Goal: Book appointment/travel/reservation

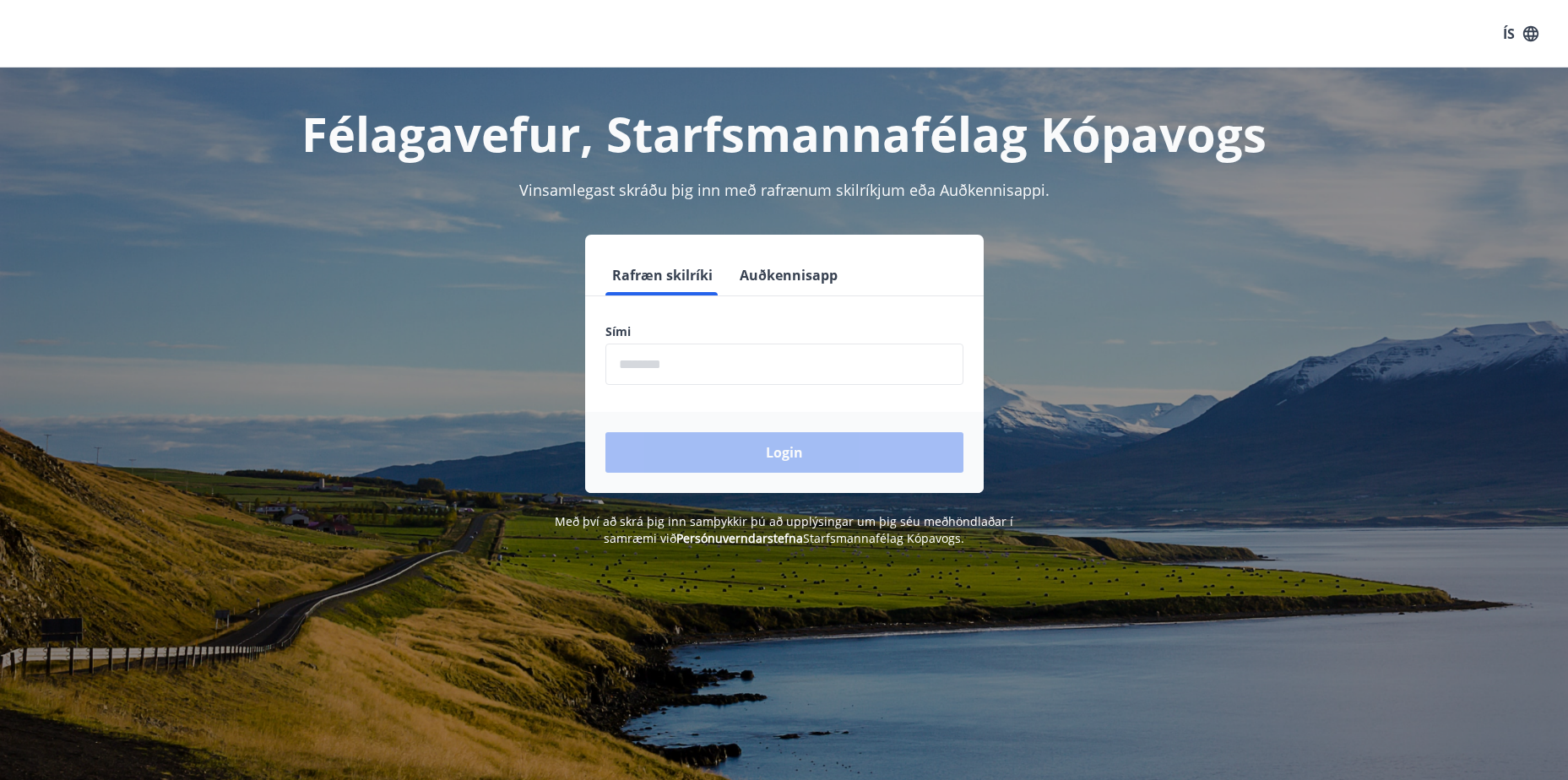
click at [860, 366] on input "phone" at bounding box center [784, 364] width 358 height 41
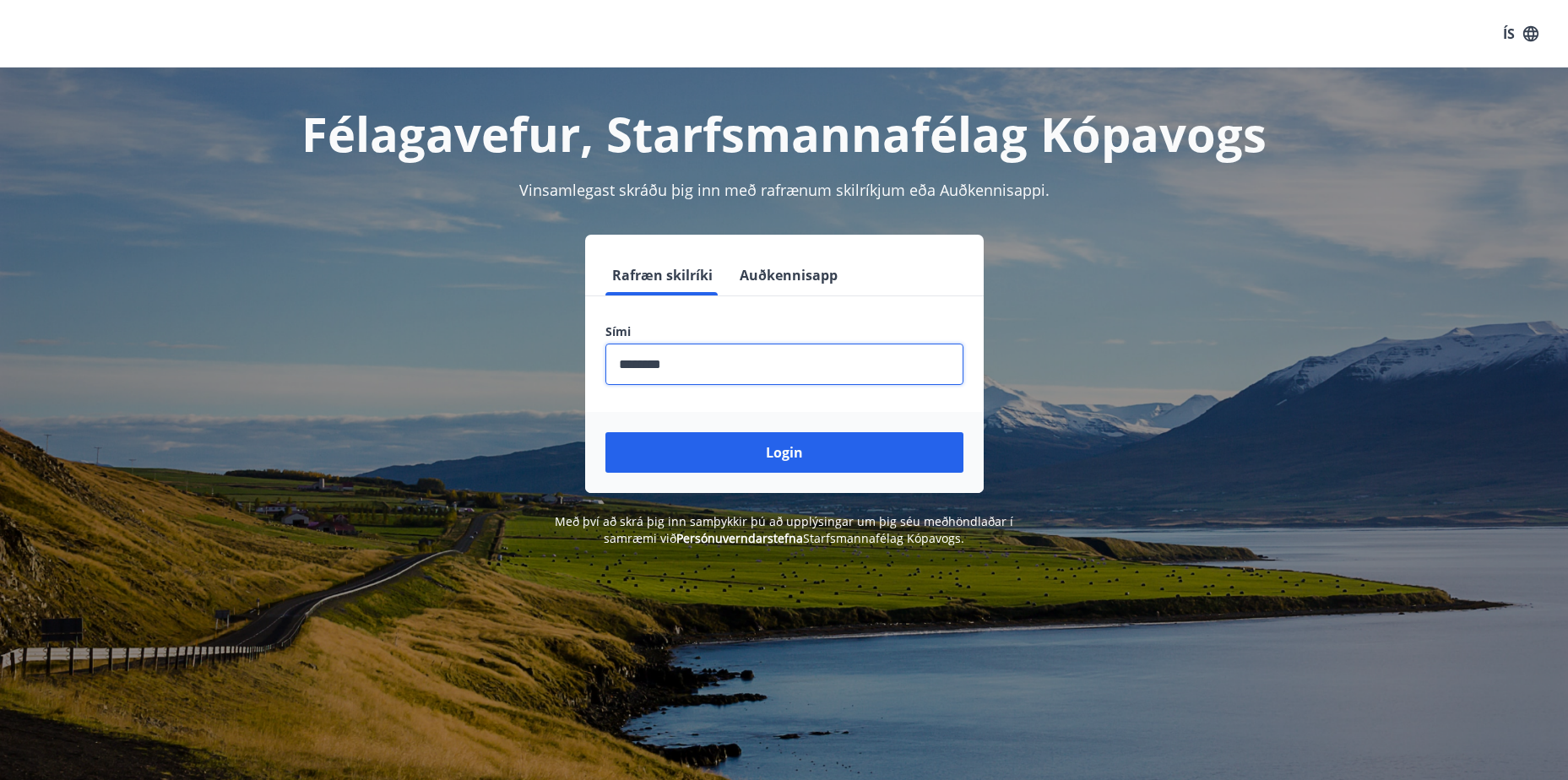
type input "********"
click at [606, 432] on button "Login" at bounding box center [784, 453] width 358 height 41
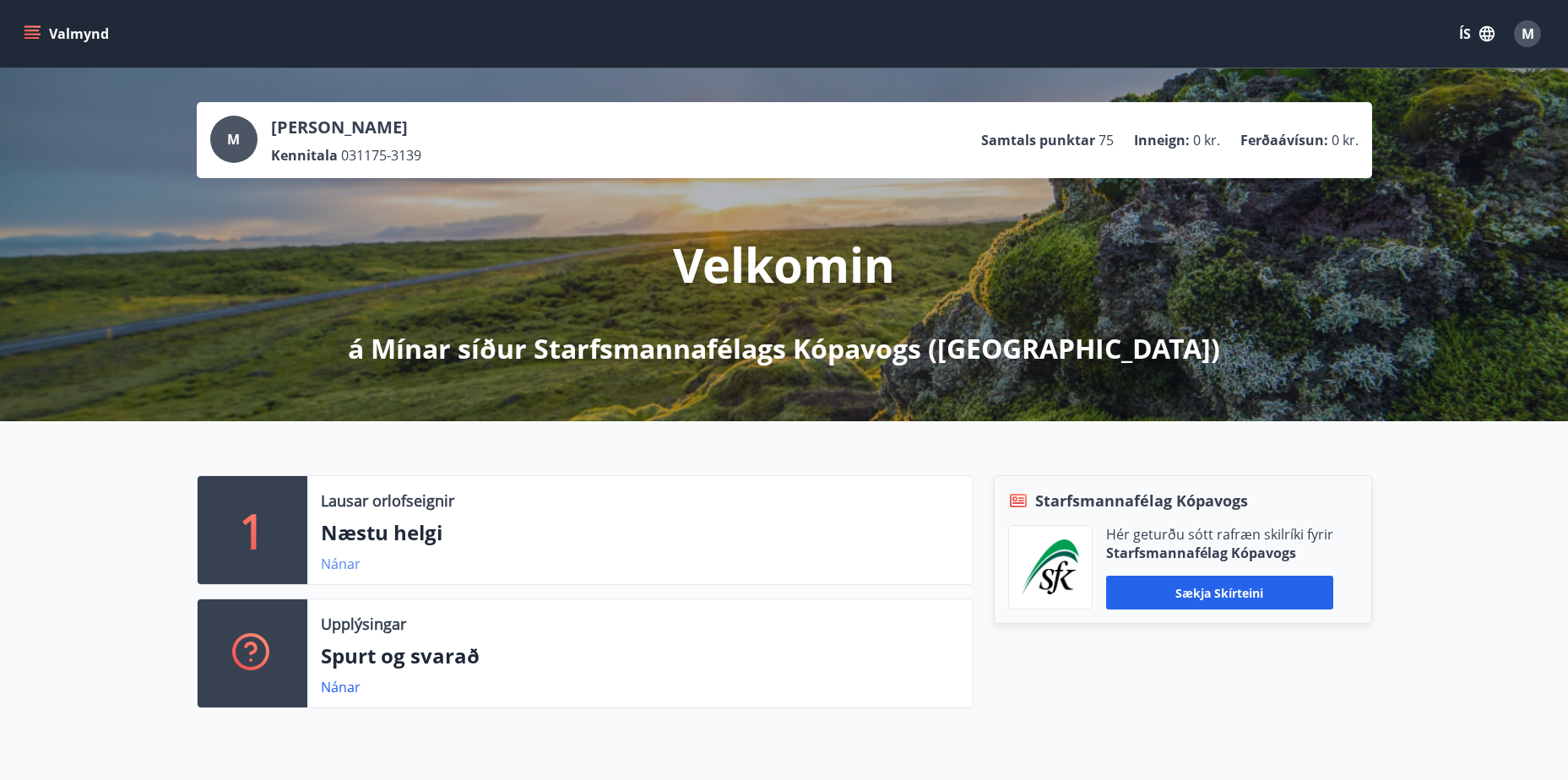
click at [333, 565] on link "Nánar" at bounding box center [340, 563] width 40 height 19
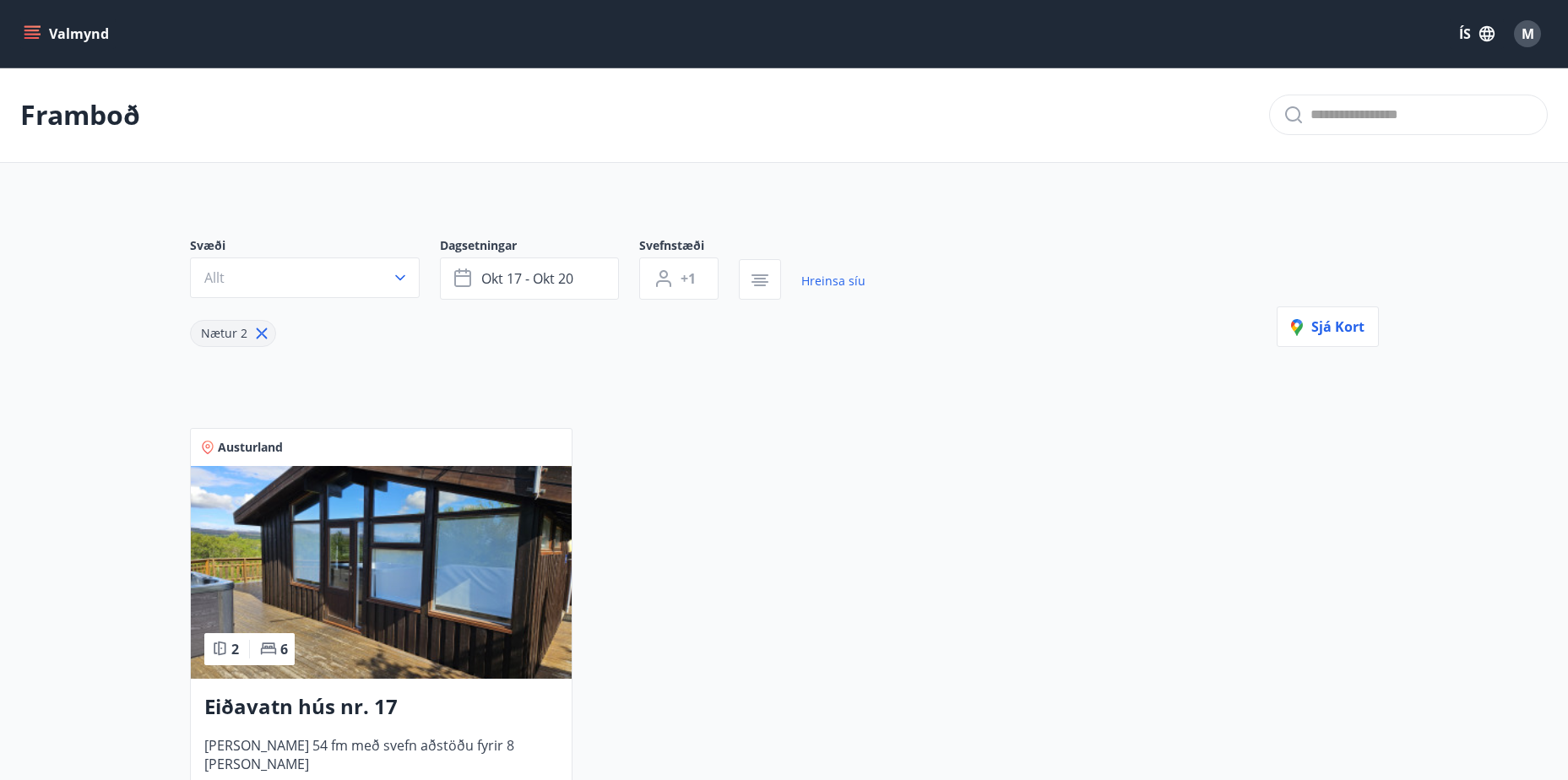
click at [29, 27] on icon "menu" at bounding box center [34, 27] width 19 height 2
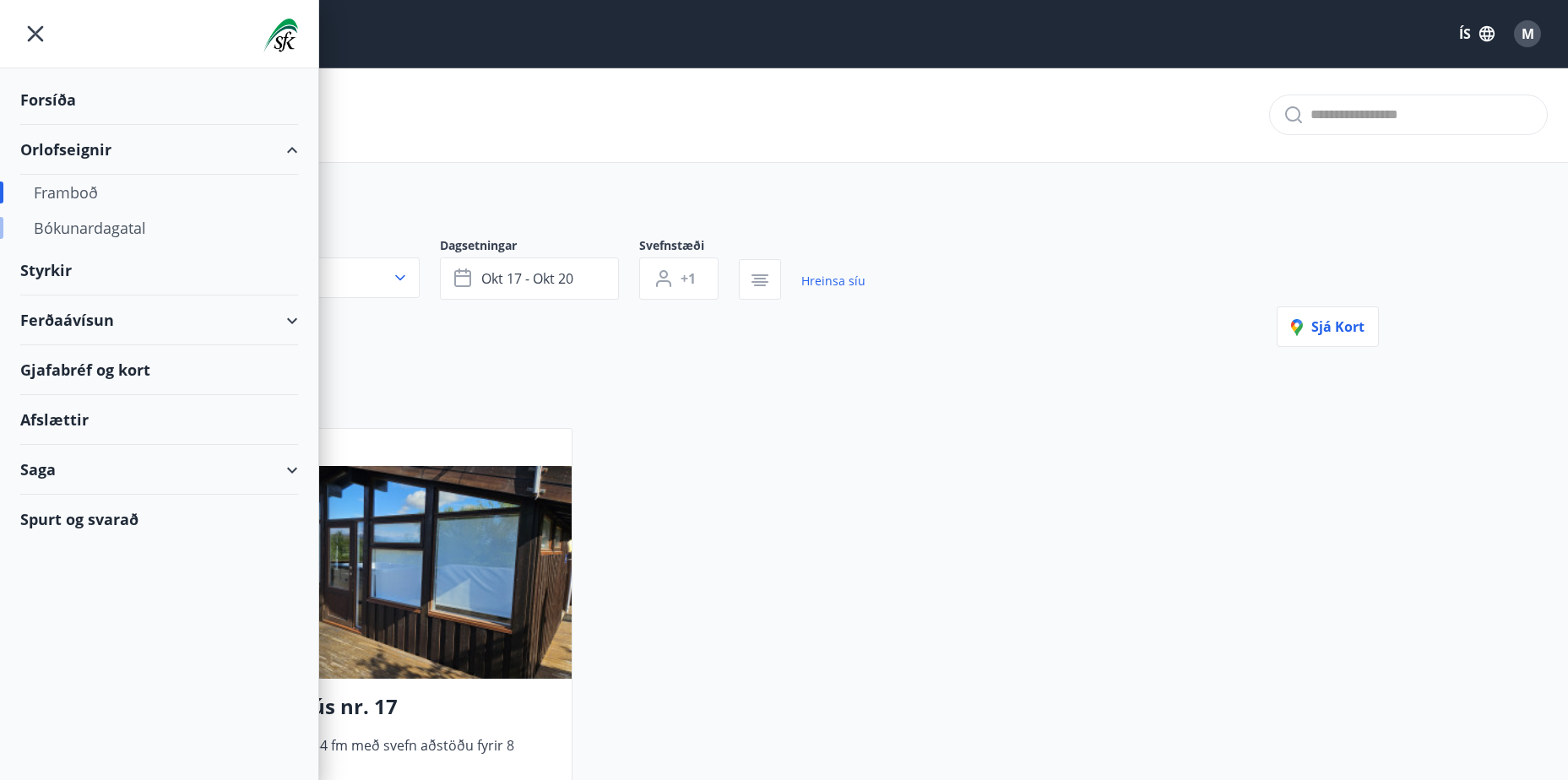
click at [113, 231] on div "Bókunardagatal" at bounding box center [159, 228] width 251 height 35
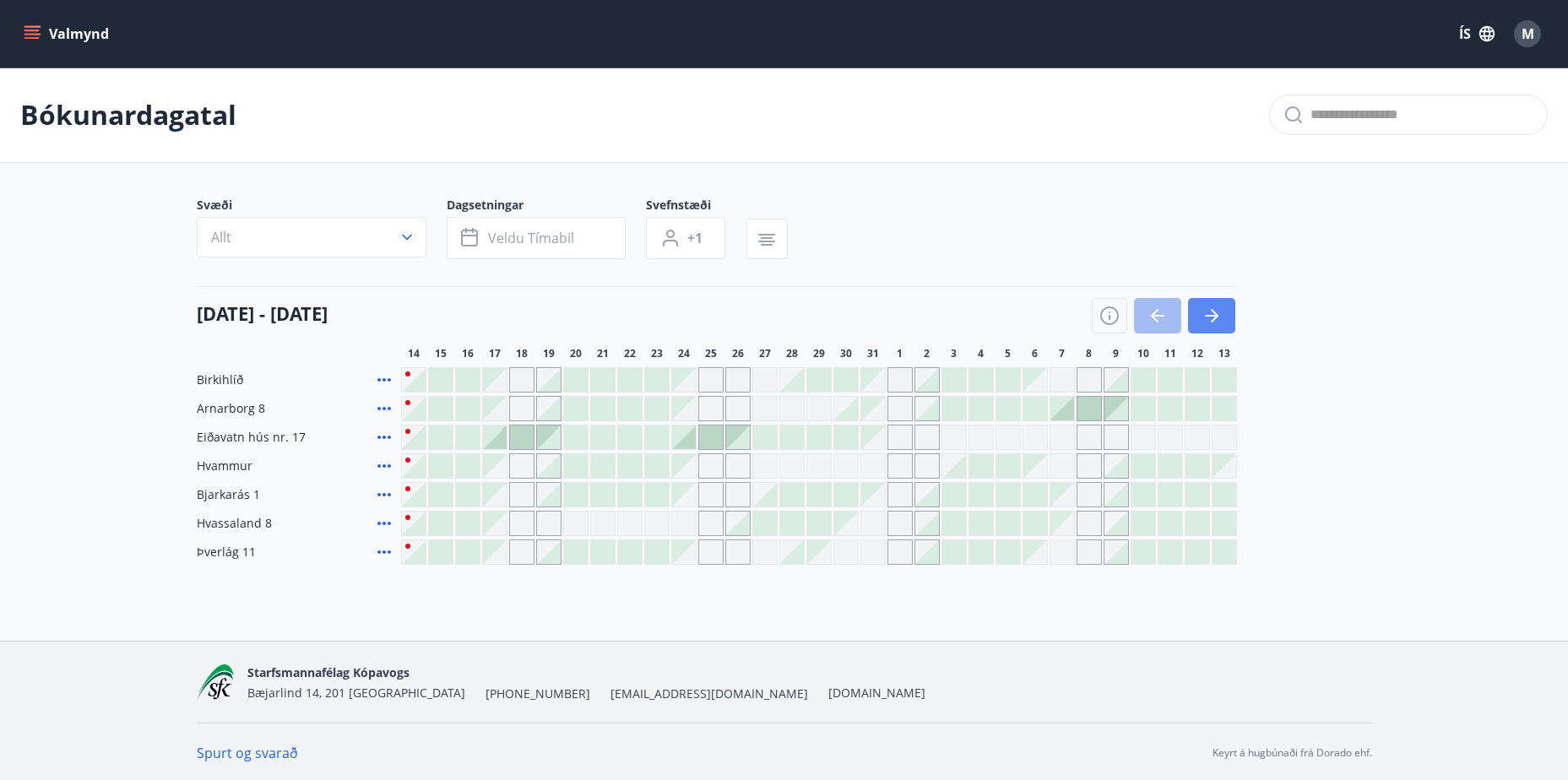
click at [1208, 321] on icon "button" at bounding box center [1211, 315] width 20 height 20
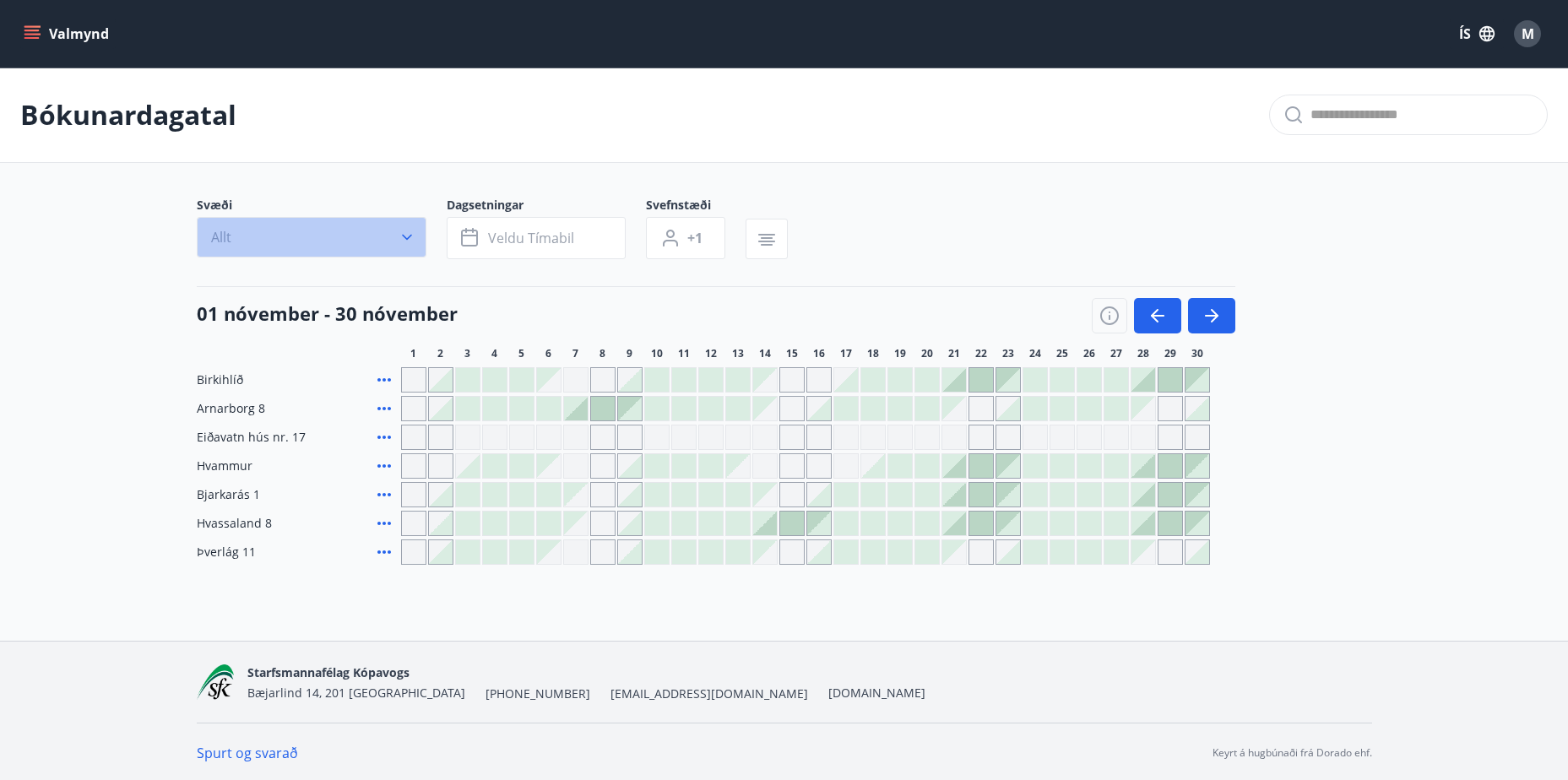
click at [395, 235] on button "Allt" at bounding box center [312, 237] width 230 height 41
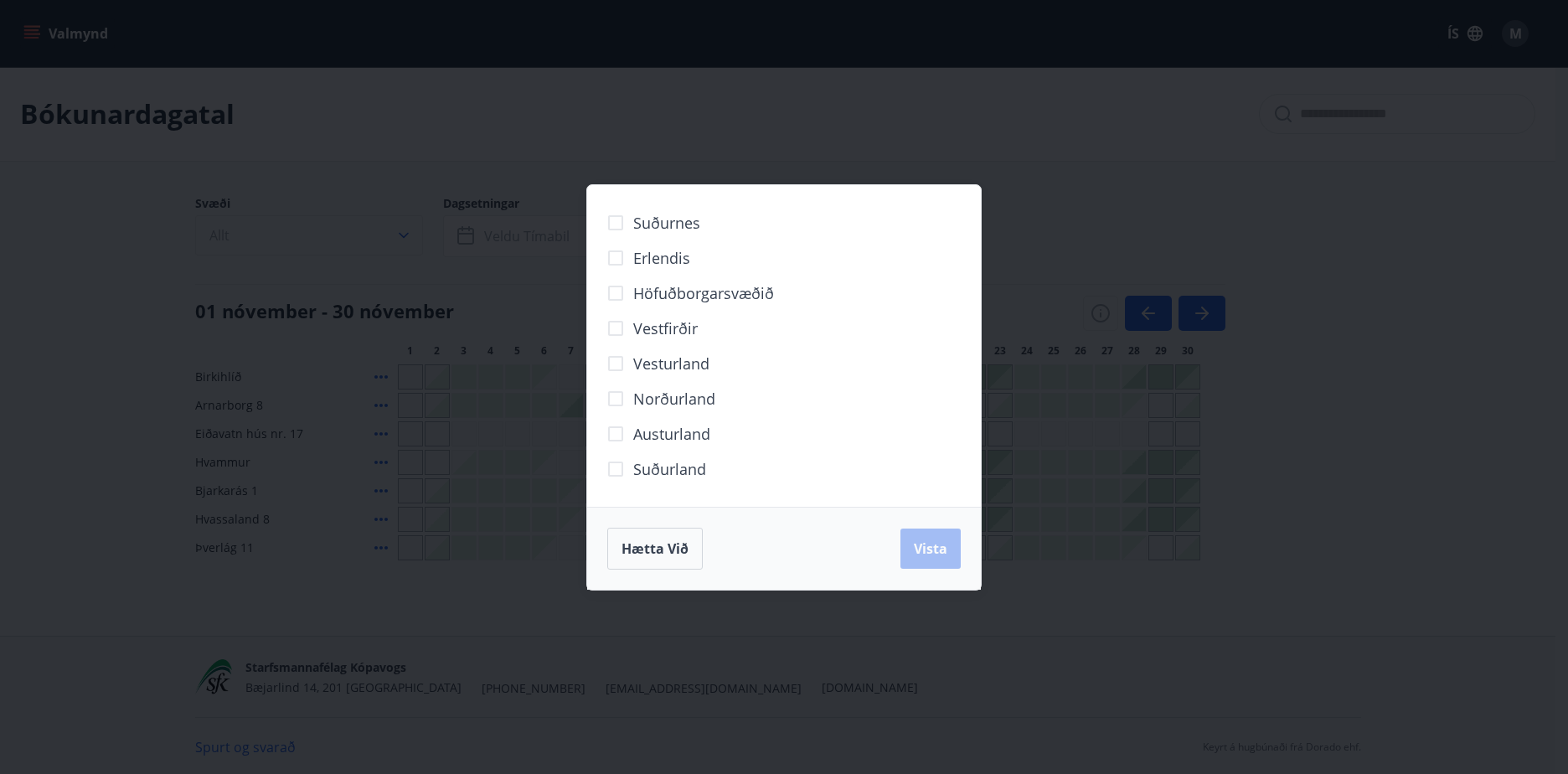
click at [392, 233] on div "Suðurnes Erlendis Höfuðborgarsvæðið Vestfirðir Vesturland Norðurland Austurland…" at bounding box center [784, 387] width 1568 height 774
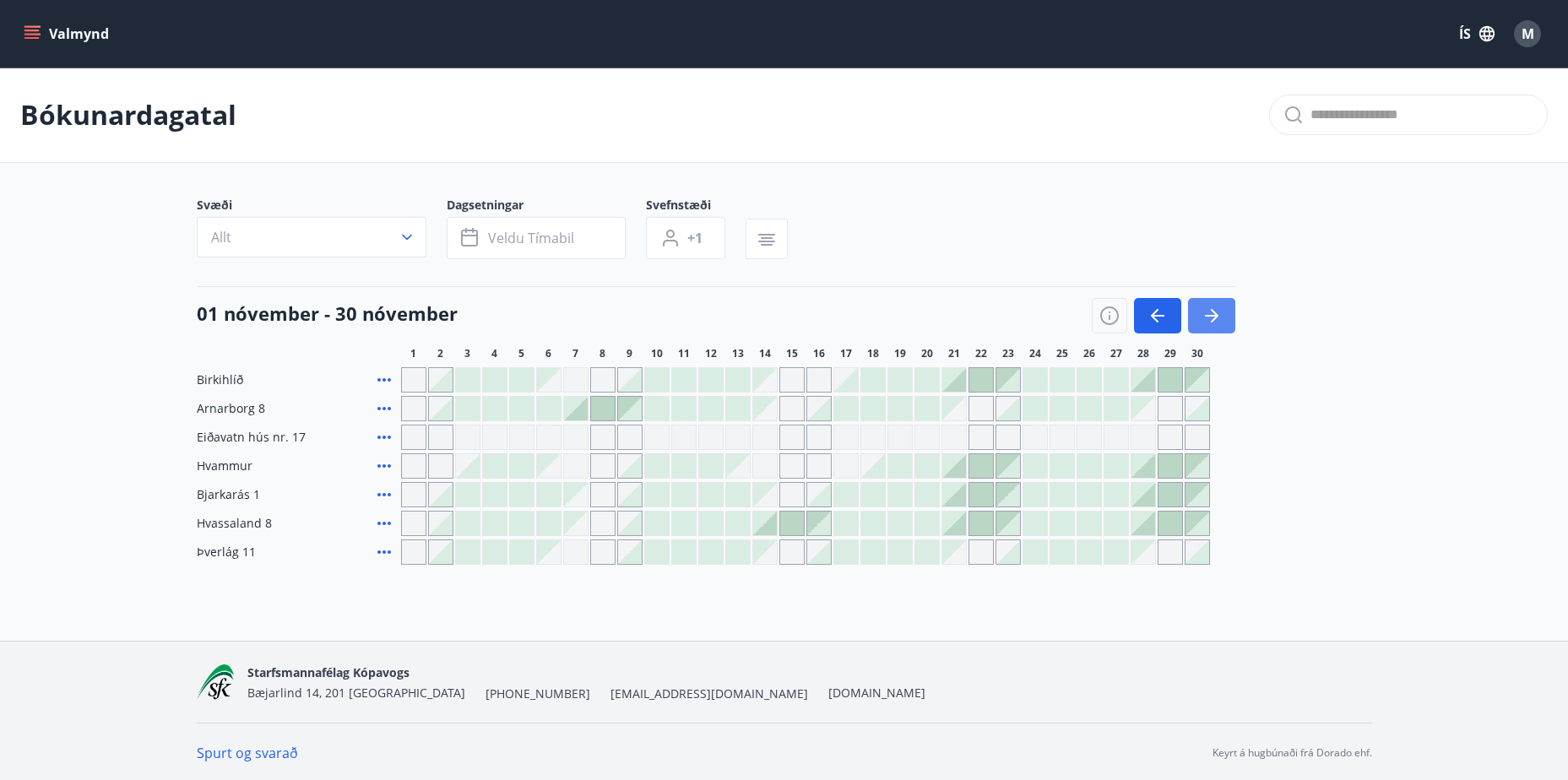
click at [1217, 314] on icon "button" at bounding box center [1211, 315] width 20 height 20
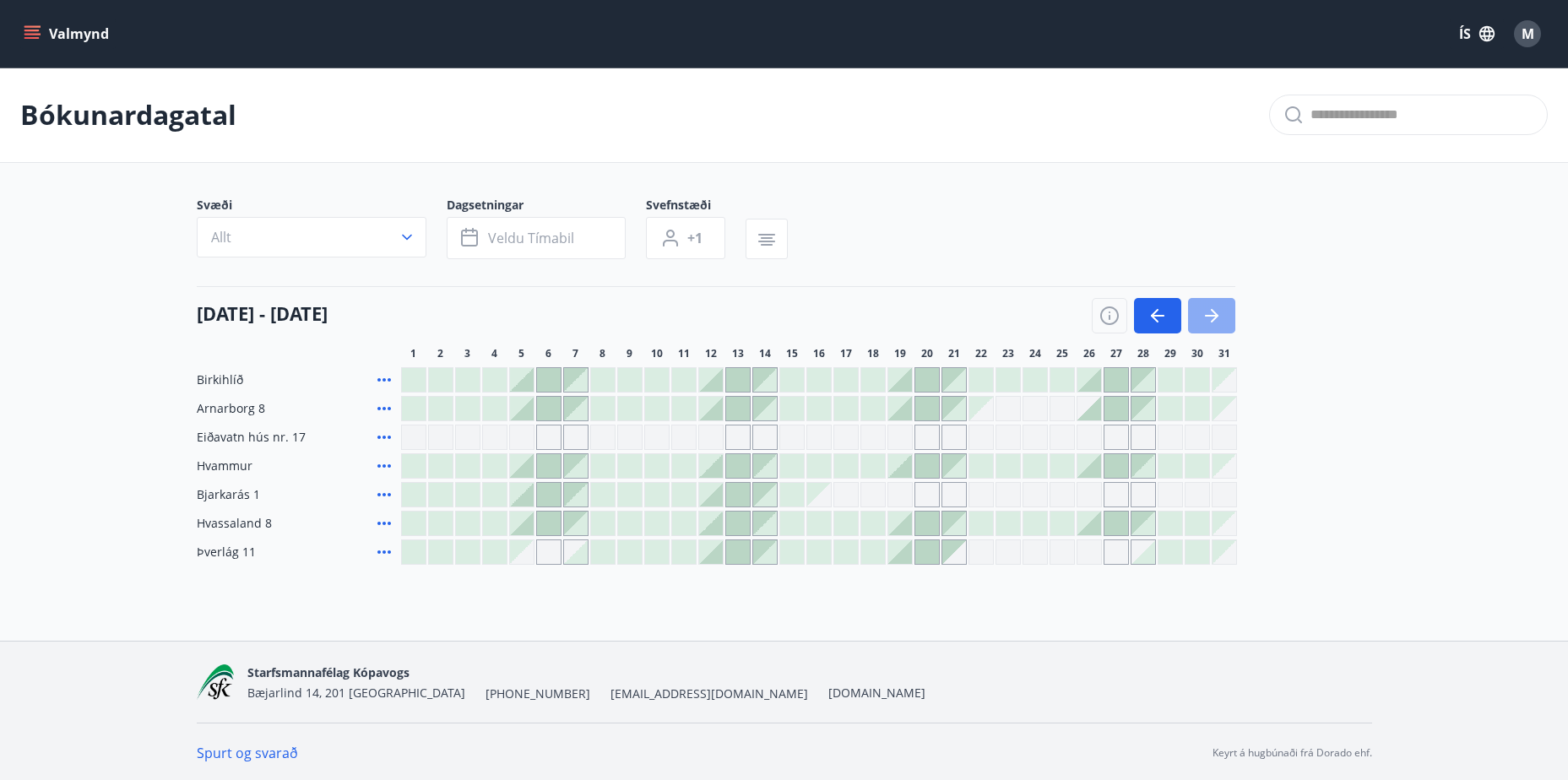
click at [1206, 316] on icon "button" at bounding box center [1211, 316] width 13 height 2
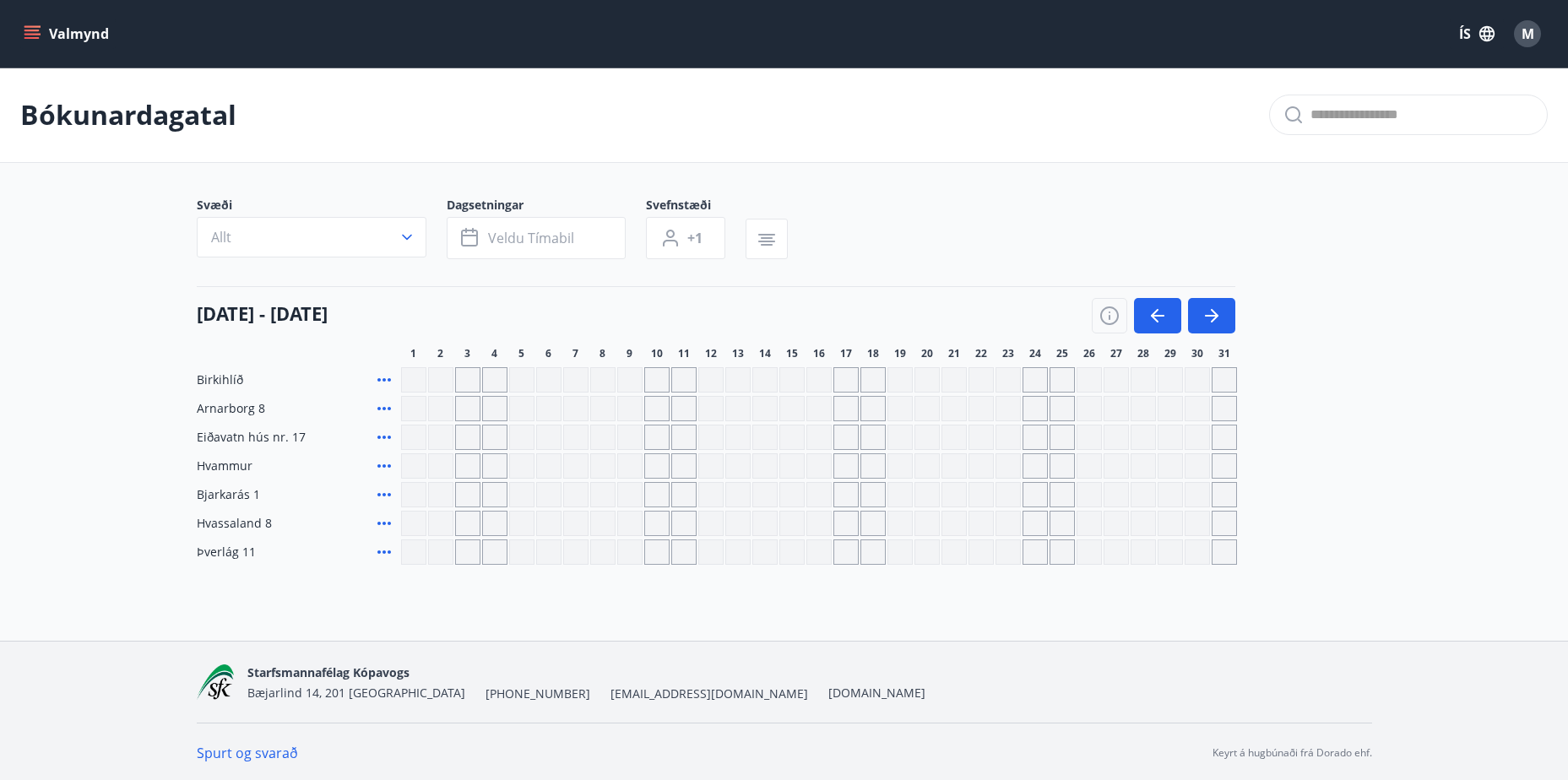
click at [1155, 313] on icon "button" at bounding box center [1157, 315] width 20 height 20
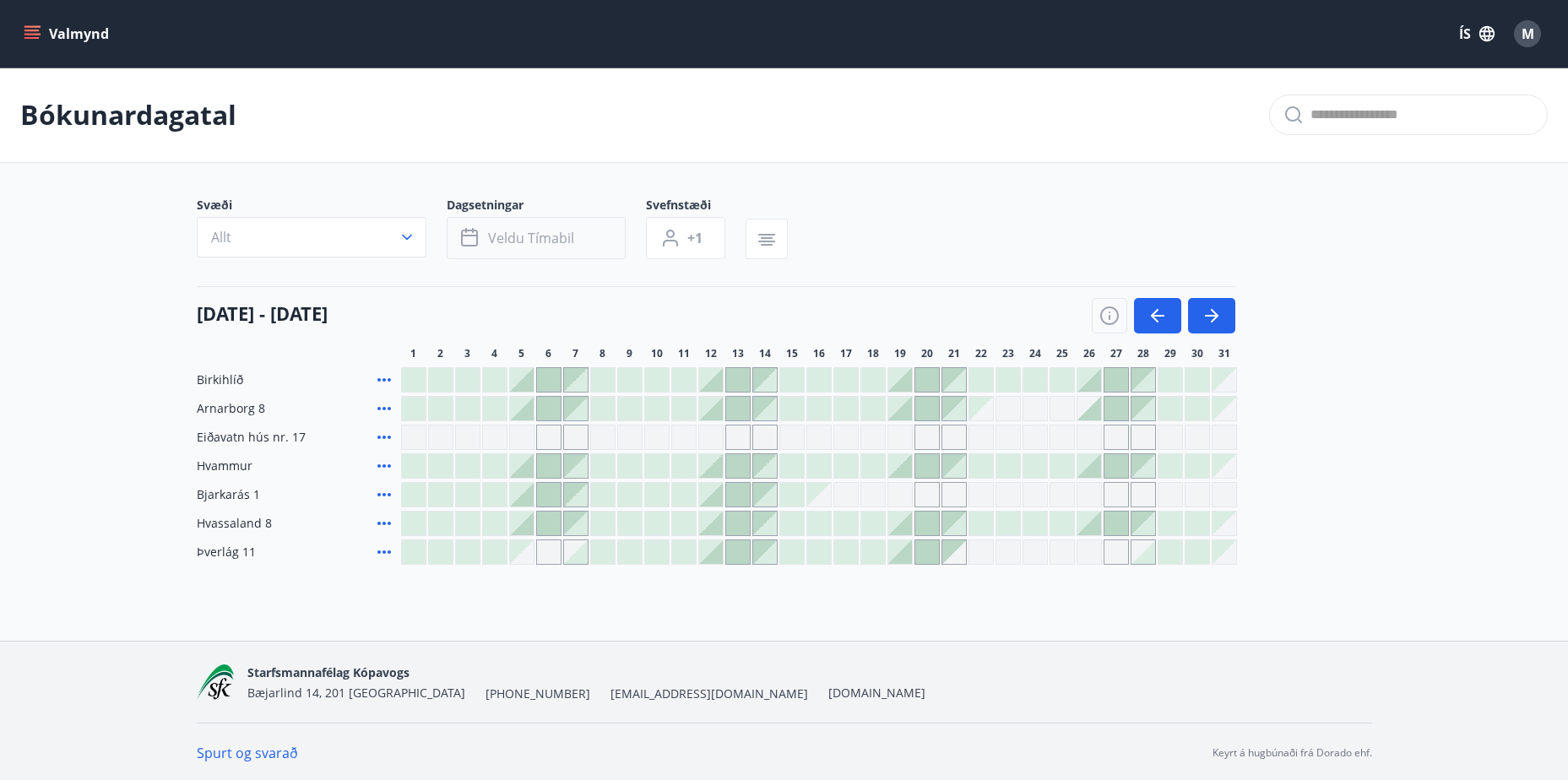
click at [490, 224] on button "Veldu tímabil" at bounding box center [536, 238] width 179 height 42
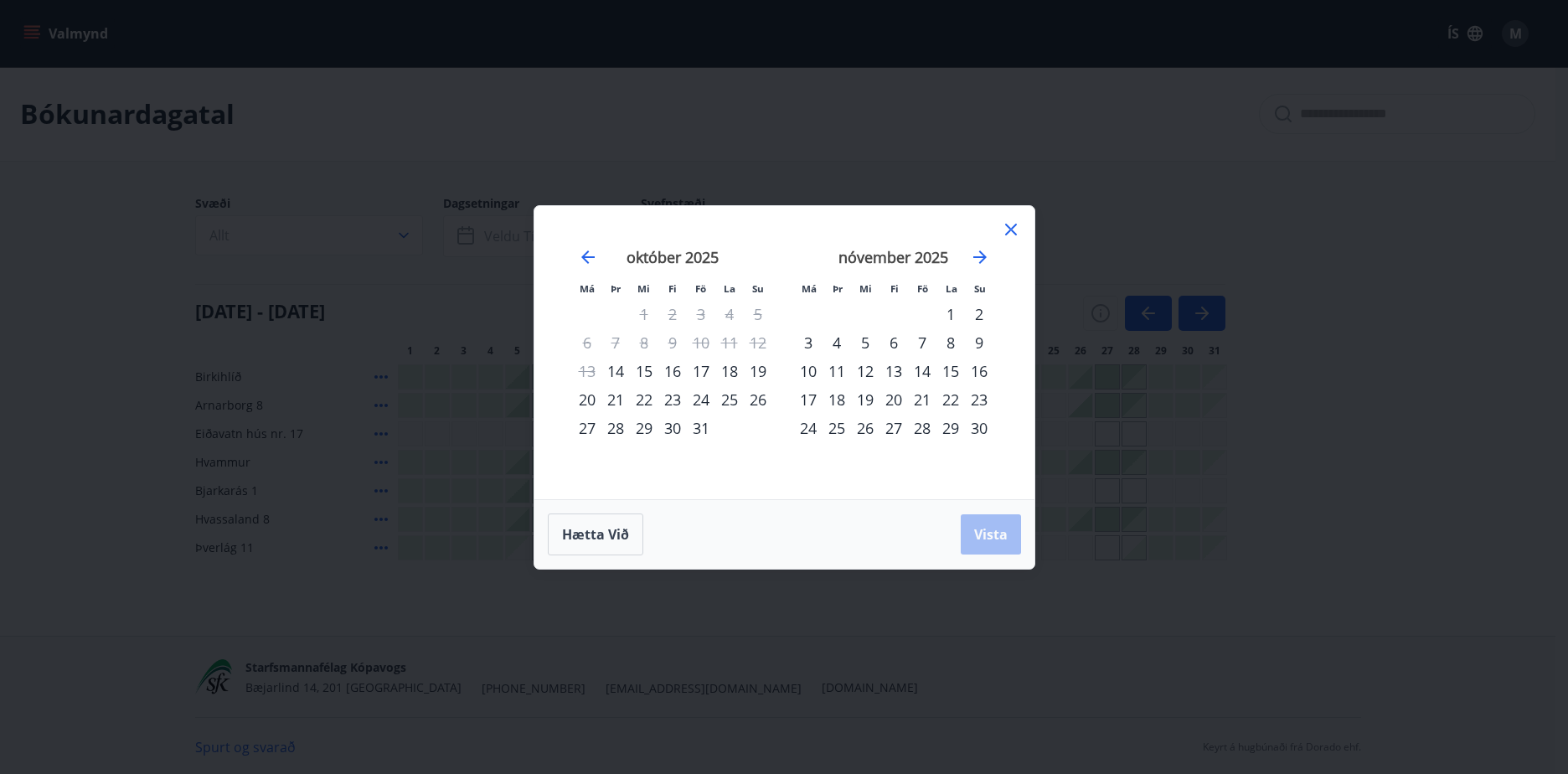
click at [1007, 225] on icon at bounding box center [1011, 229] width 11 height 11
